Goal: Task Accomplishment & Management: Complete application form

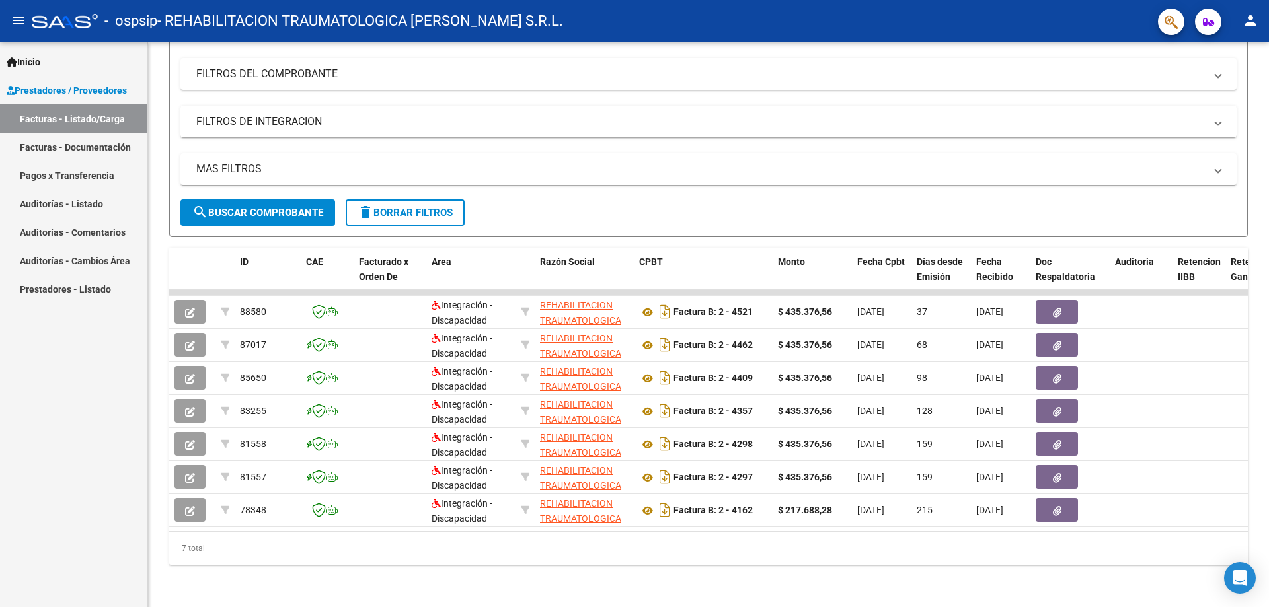
scroll to position [176, 0]
click at [256, 207] on span "search Buscar Comprobante" at bounding box center [257, 213] width 131 height 12
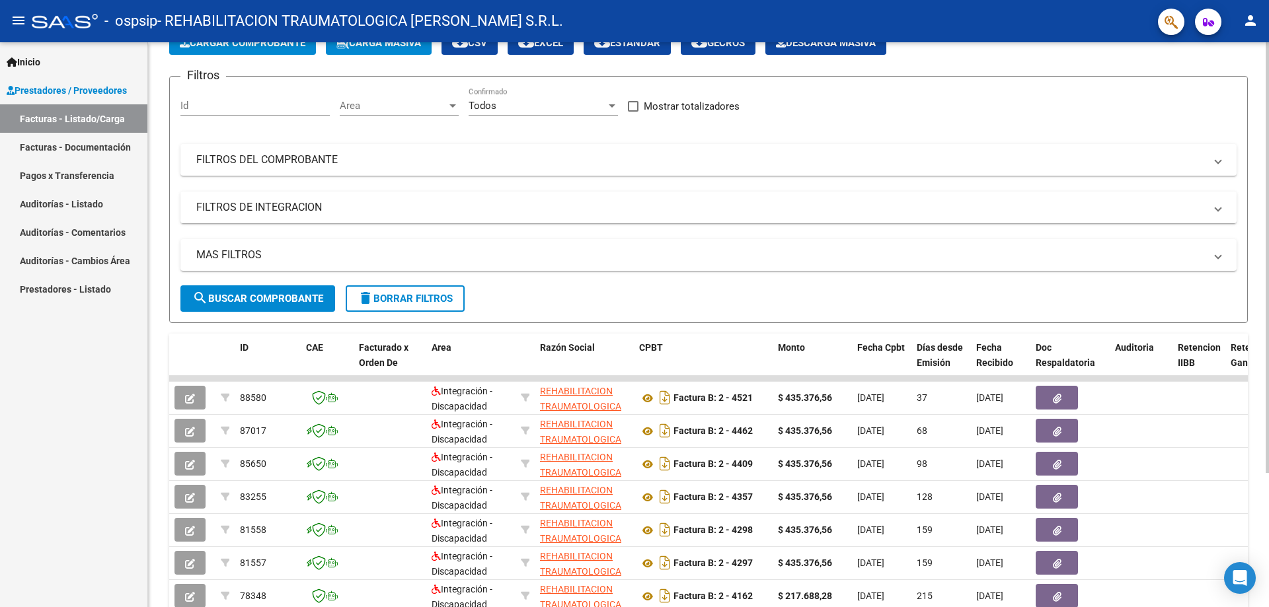
scroll to position [0, 0]
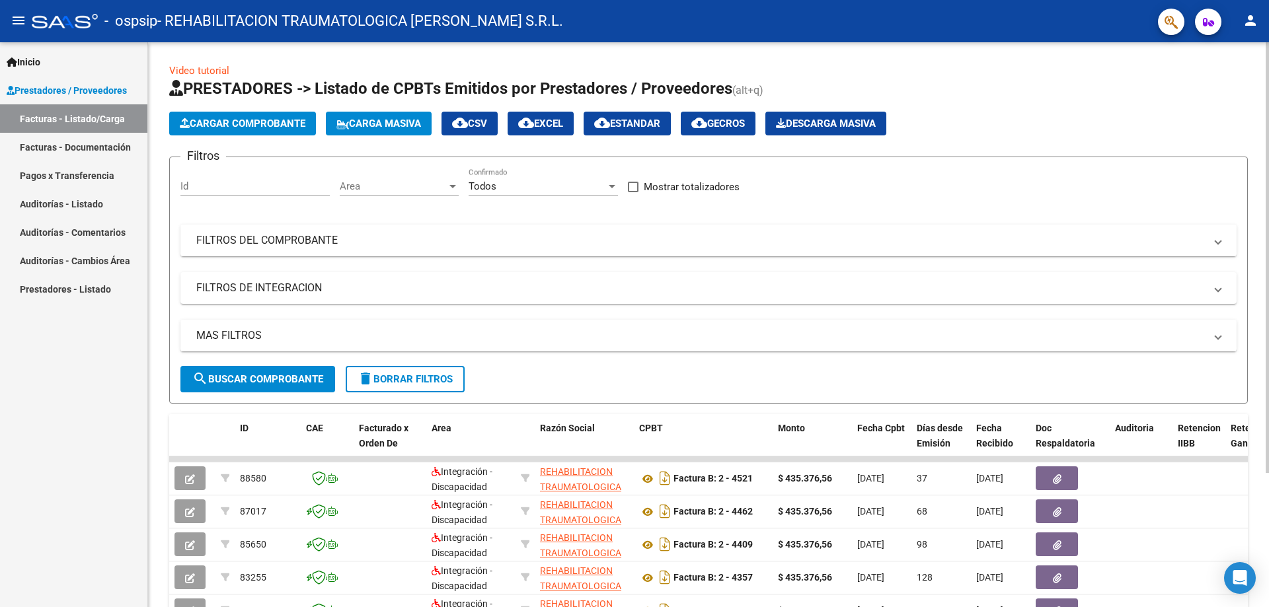
click at [265, 123] on span "Cargar Comprobante" at bounding box center [243, 124] width 126 height 12
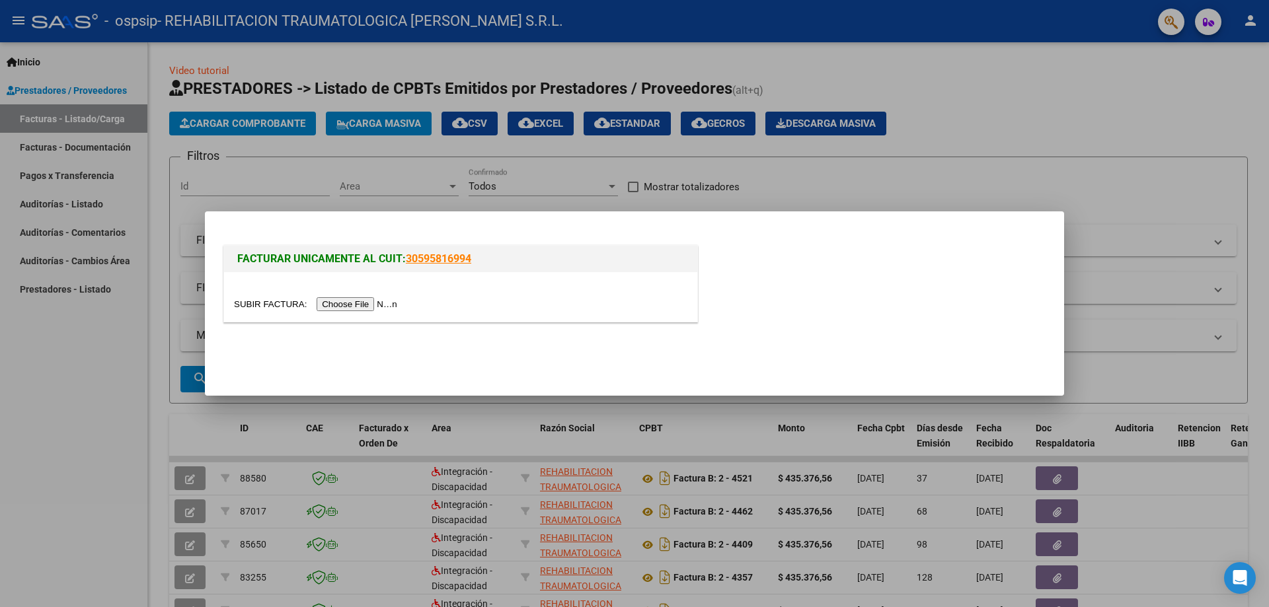
click at [373, 305] on input "file" at bounding box center [317, 304] width 167 height 14
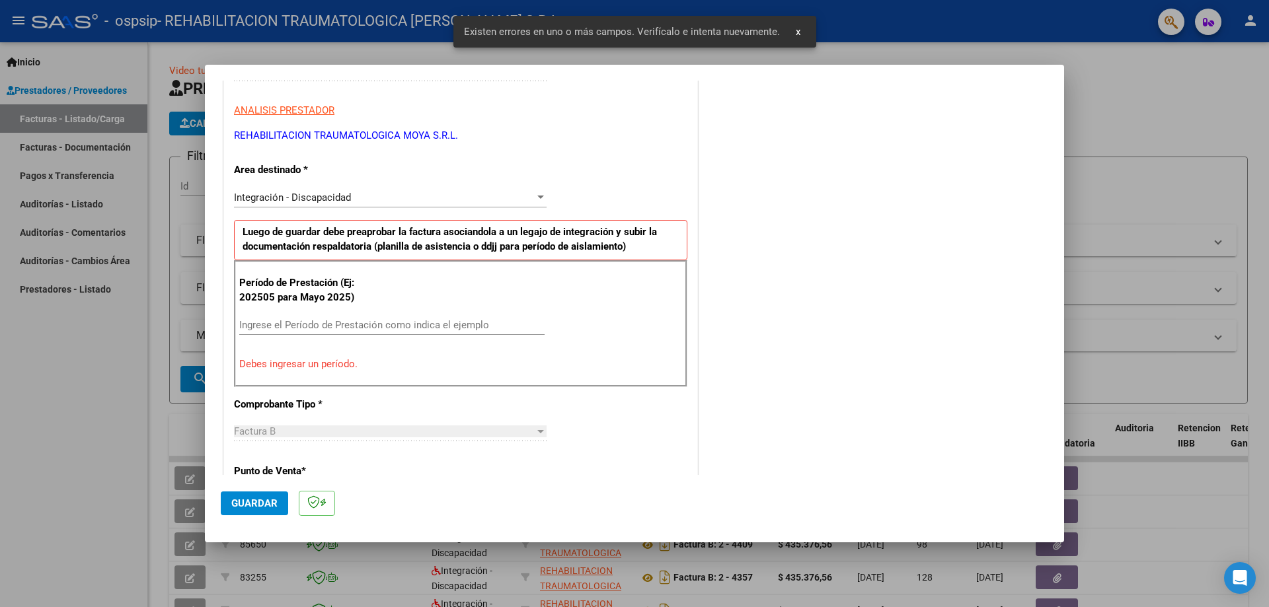
scroll to position [330, 0]
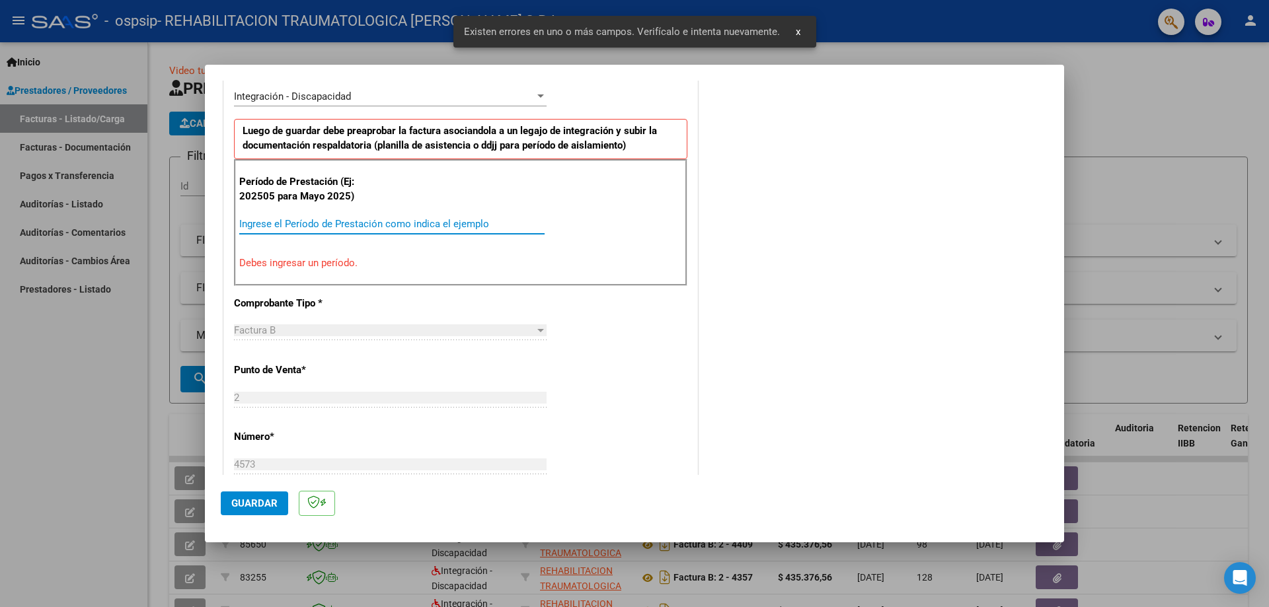
click at [322, 227] on input "Ingrese el Período de Prestación como indica el ejemplo" at bounding box center [391, 224] width 305 height 12
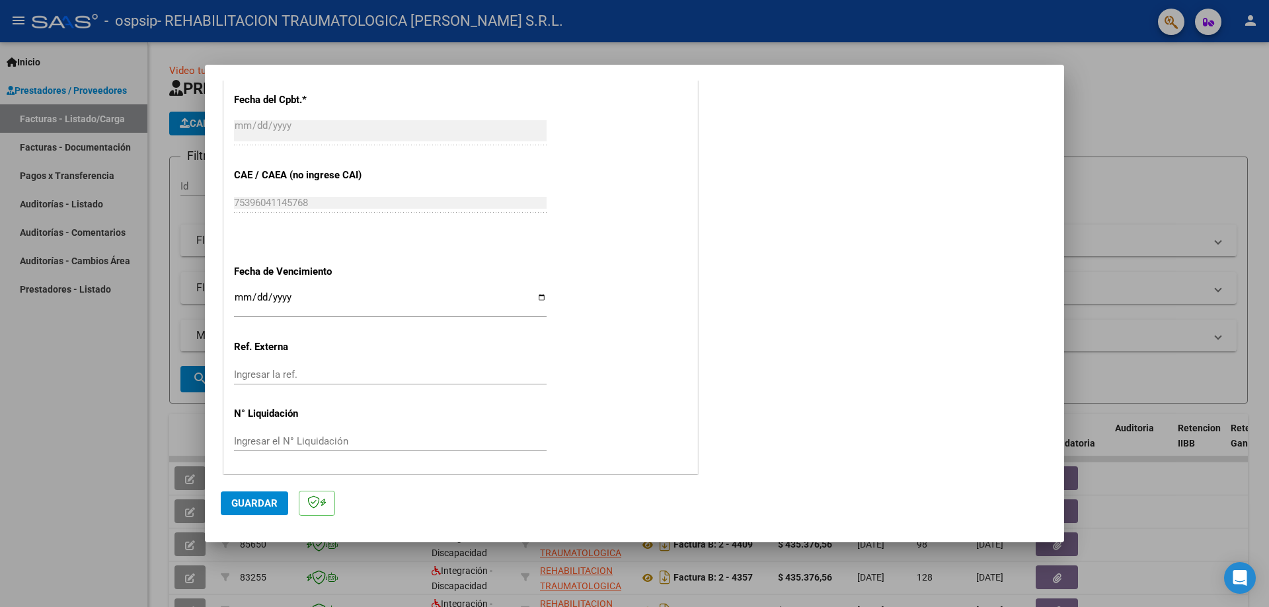
scroll to position [768, 0]
type input "202509"
click at [534, 297] on input "Ingresar la fecha" at bounding box center [390, 300] width 313 height 21
type input "[DATE]"
click at [268, 502] on span "Guardar" at bounding box center [254, 504] width 46 height 12
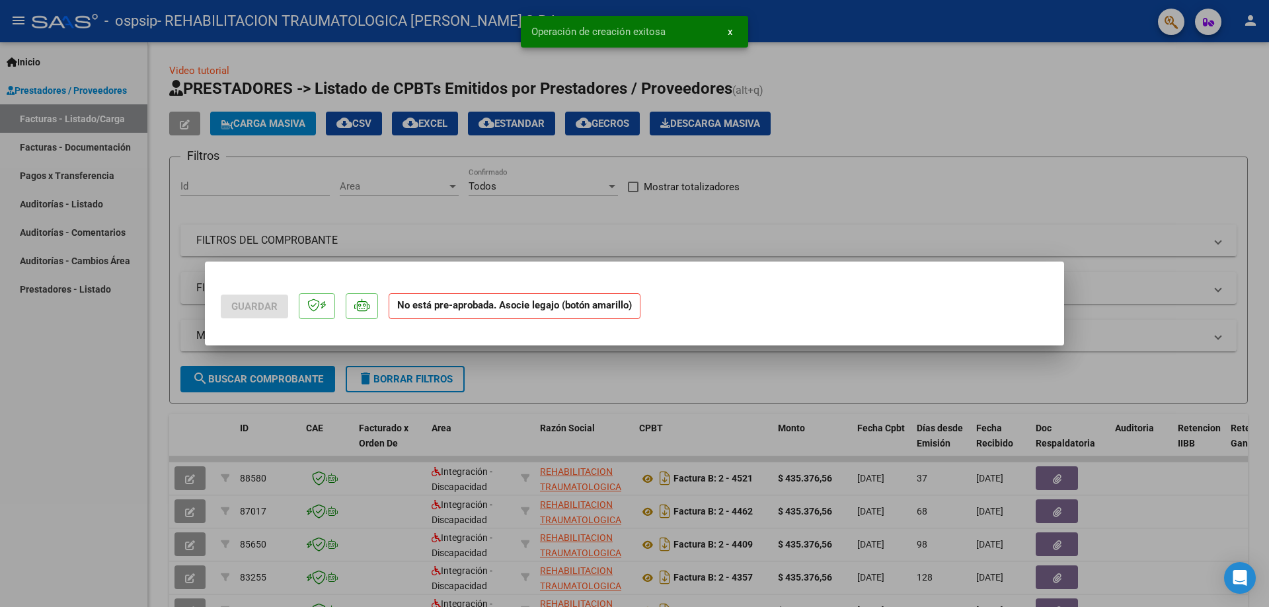
scroll to position [0, 0]
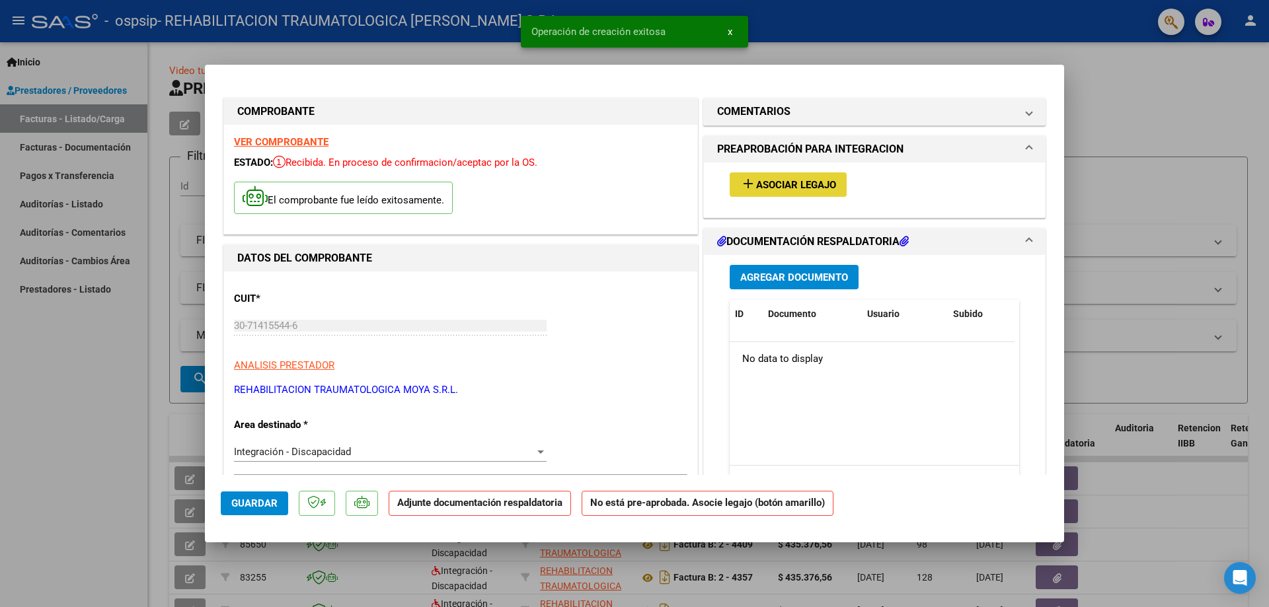
click at [632, 183] on span "Asociar Legajo" at bounding box center [796, 185] width 80 height 12
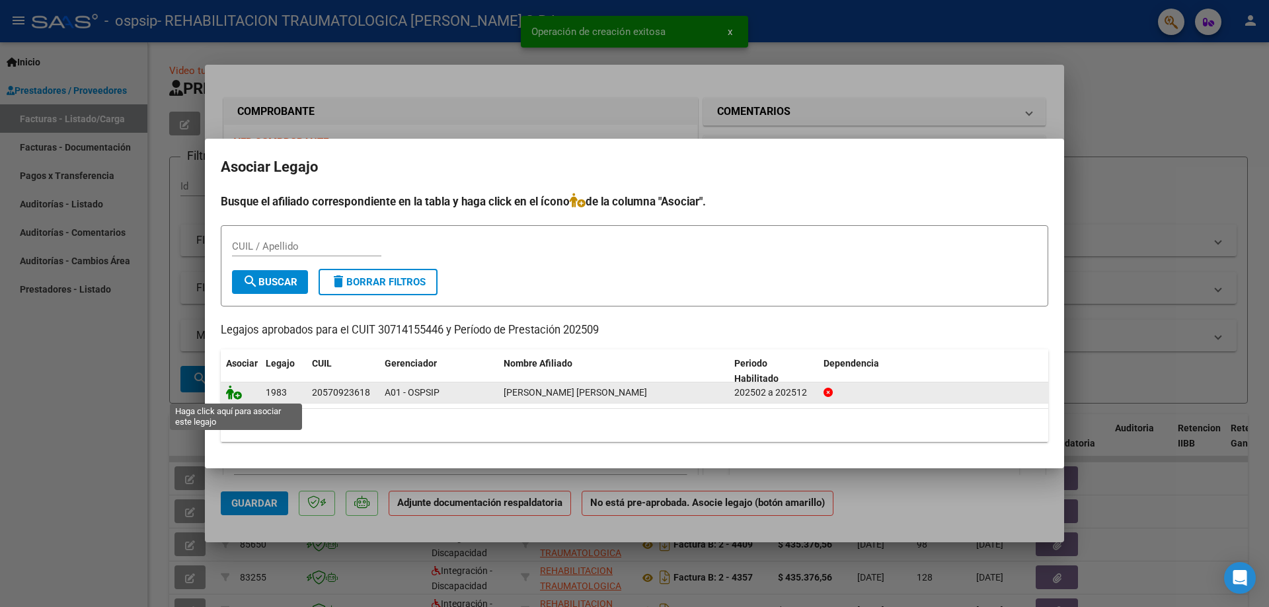
click at [241, 395] on icon at bounding box center [234, 392] width 16 height 15
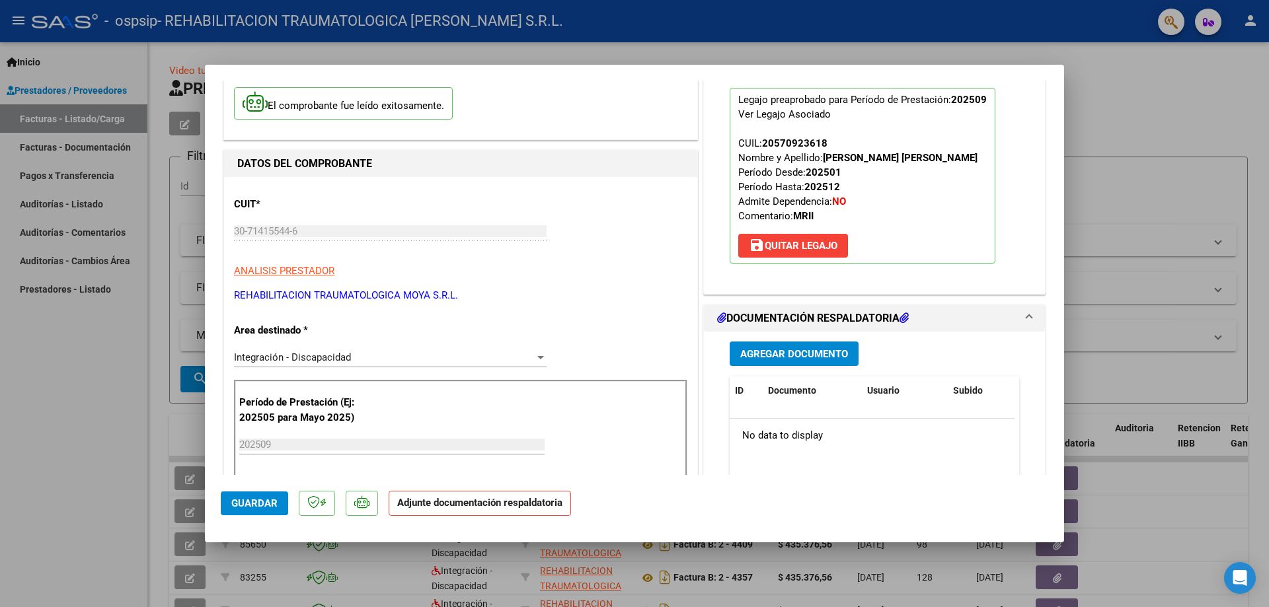
scroll to position [198, 0]
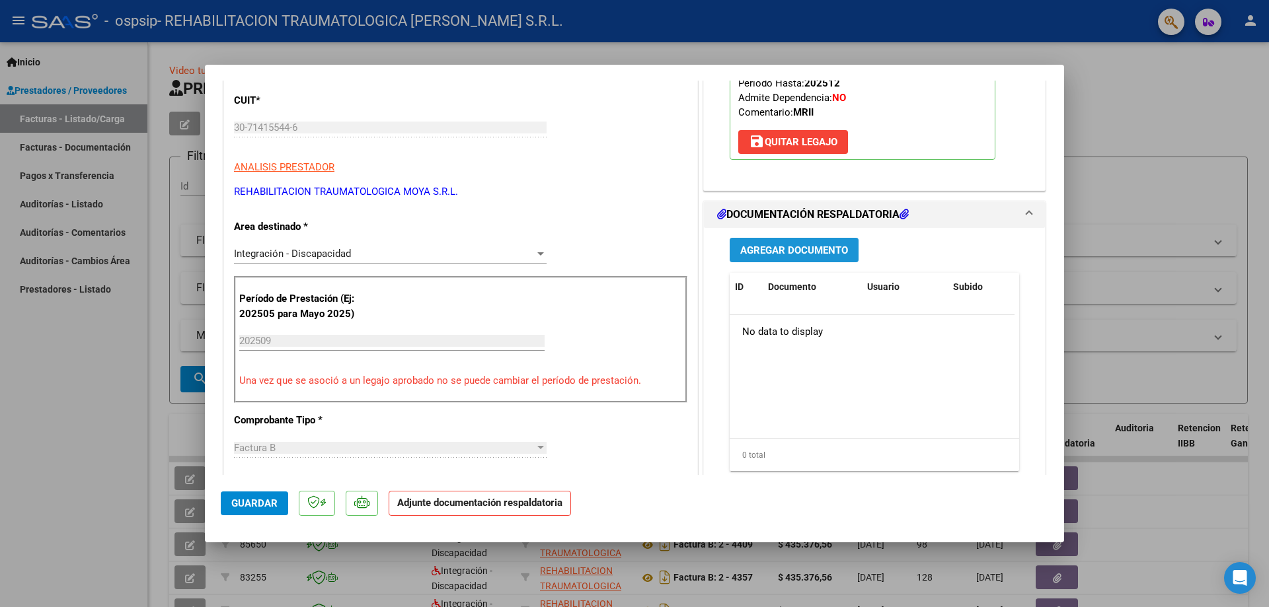
click at [632, 253] on span "Agregar Documento" at bounding box center [794, 250] width 108 height 12
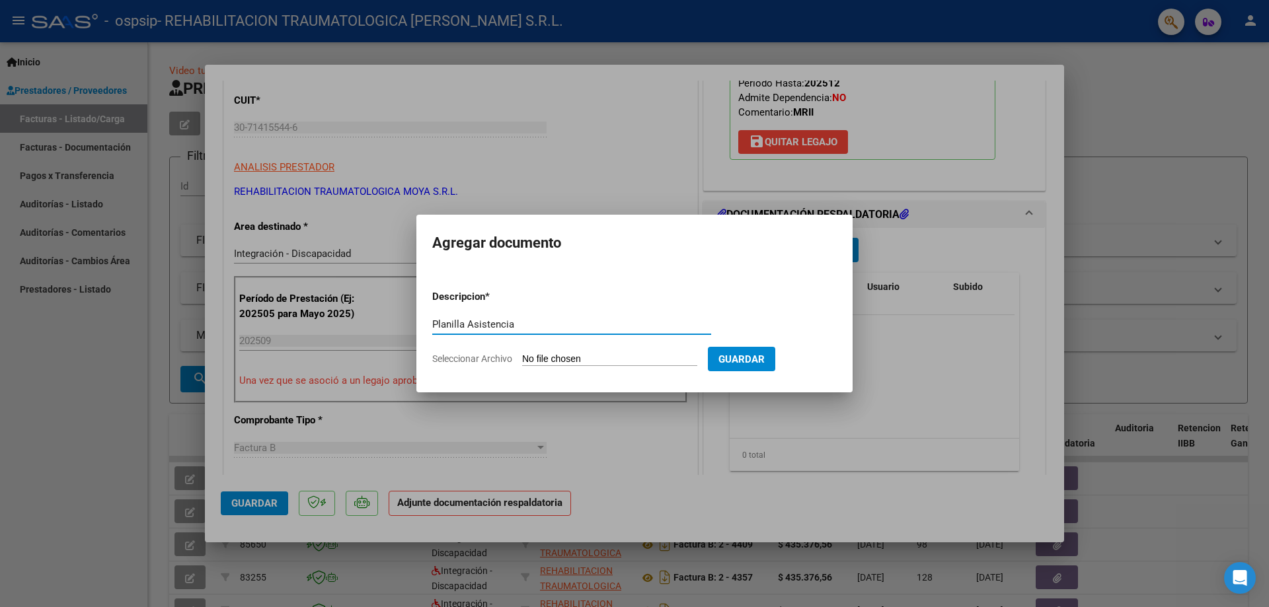
type input "Planilla Asistencia"
click at [594, 359] on input "Seleccionar Archivo" at bounding box center [609, 359] width 175 height 13
type input "C:\fakepath\Planilla Asistencia Sept [PERSON_NAME].pdf"
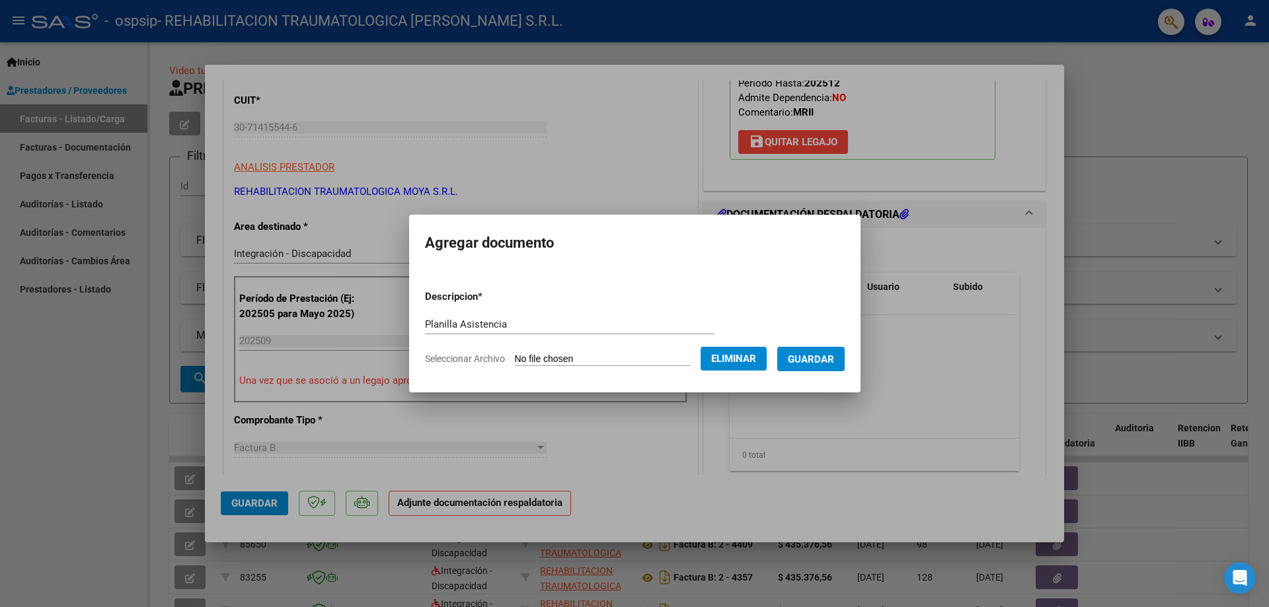
click at [632, 355] on span "Guardar" at bounding box center [811, 359] width 46 height 12
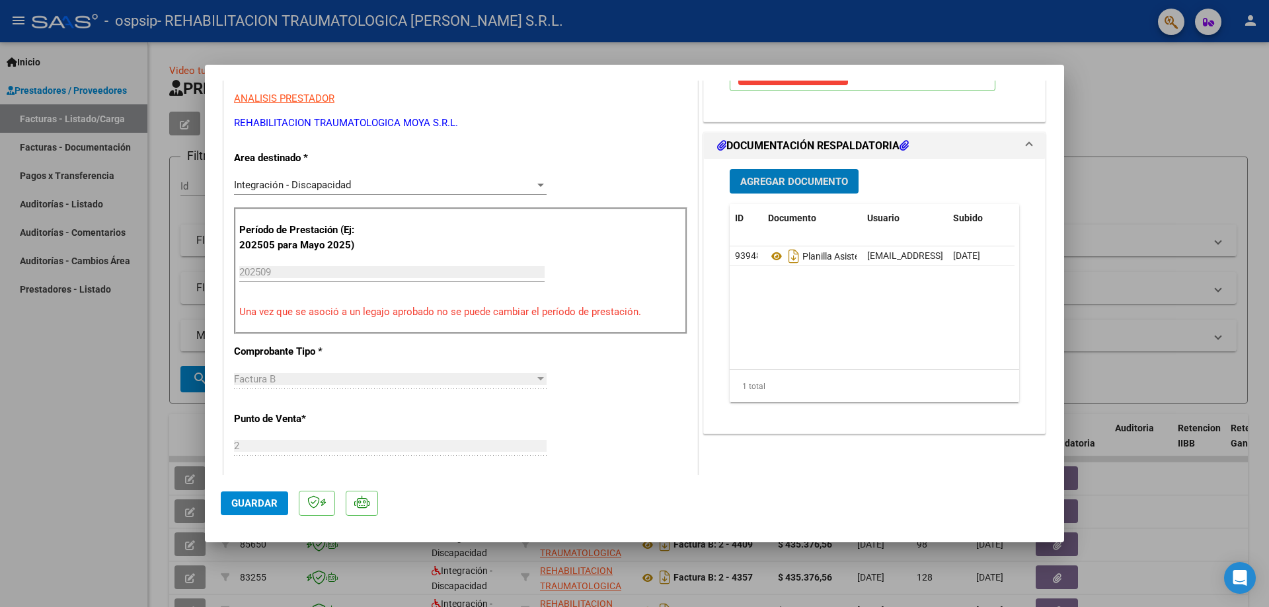
scroll to position [330, 0]
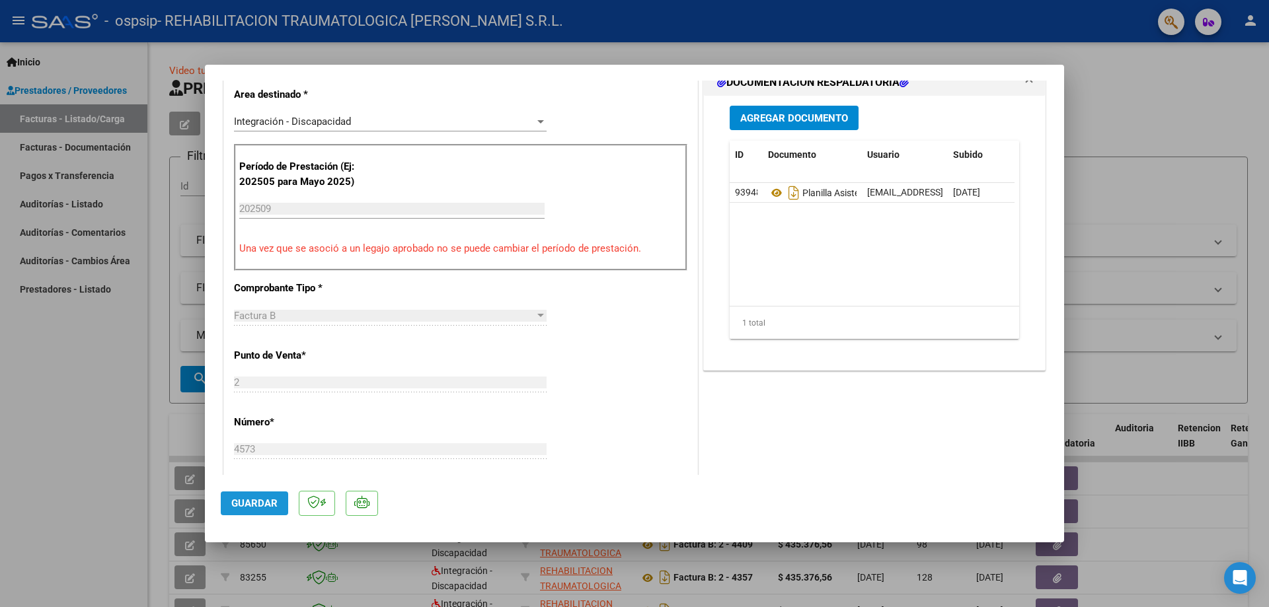
click at [254, 506] on span "Guardar" at bounding box center [254, 504] width 46 height 12
type input "$ 0,00"
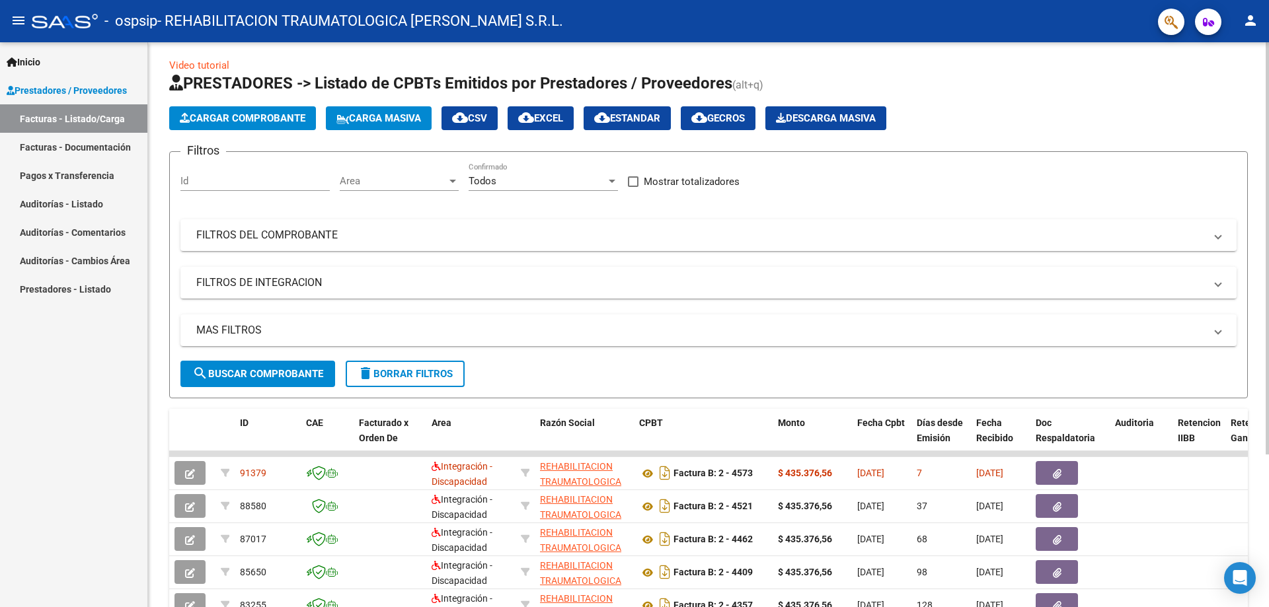
scroll to position [0, 0]
